Goal: Transaction & Acquisition: Purchase product/service

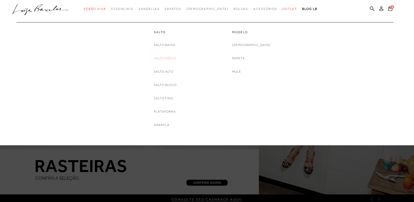
click at [169, 58] on link "Salto Médio" at bounding box center [165, 58] width 22 height 5
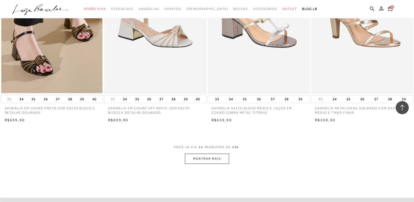
scroll to position [1044, 0]
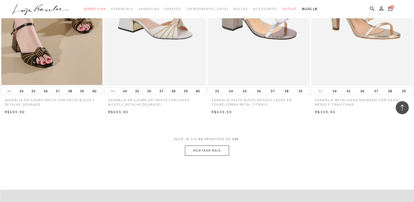
click at [222, 155] on button "MOSTRAR MAIS" at bounding box center [207, 150] width 44 height 10
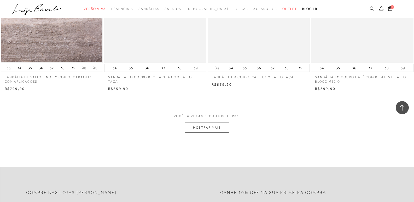
scroll to position [2191, 0]
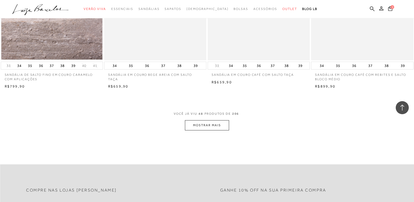
click at [221, 130] on button "MOSTRAR MAIS" at bounding box center [207, 125] width 44 height 10
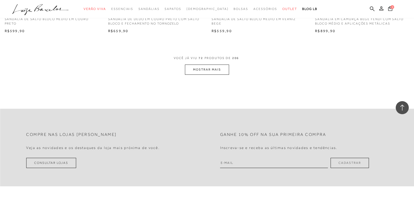
scroll to position [3392, 0]
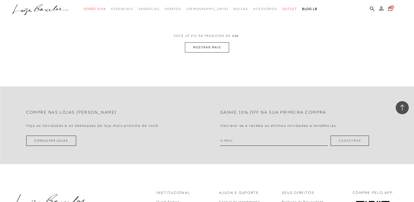
click at [212, 50] on button "MOSTRAR MAIS" at bounding box center [207, 47] width 44 height 10
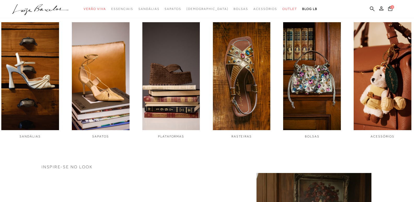
scroll to position [209, 0]
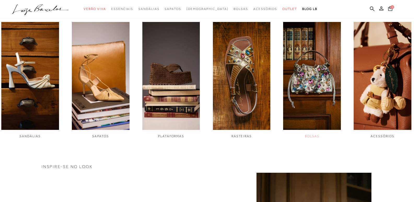
click at [301, 71] on img "5 / 6" at bounding box center [312, 76] width 58 height 108
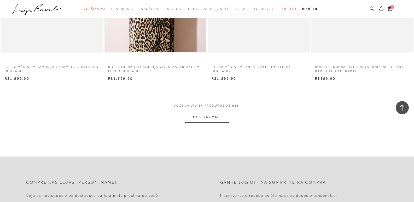
scroll to position [1070, 0]
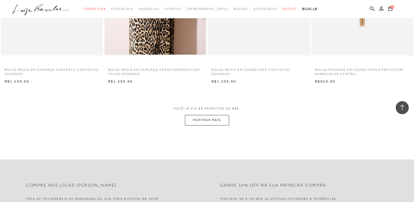
click at [217, 119] on button "MOSTRAR MAIS" at bounding box center [207, 120] width 44 height 10
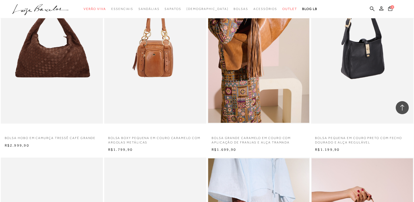
scroll to position [1565, 0]
